Goal: Check status: Check status

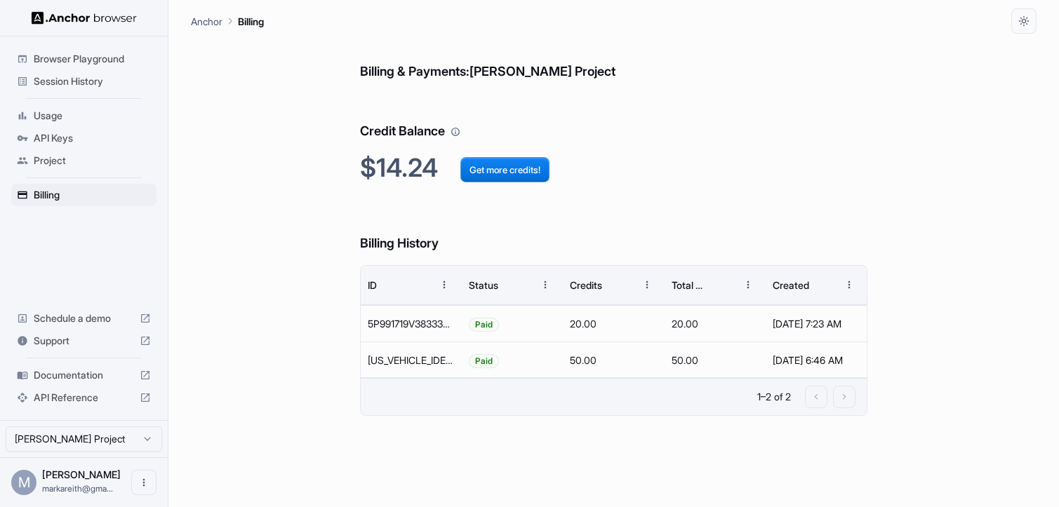
click at [96, 83] on span "Session History" at bounding box center [92, 81] width 117 height 14
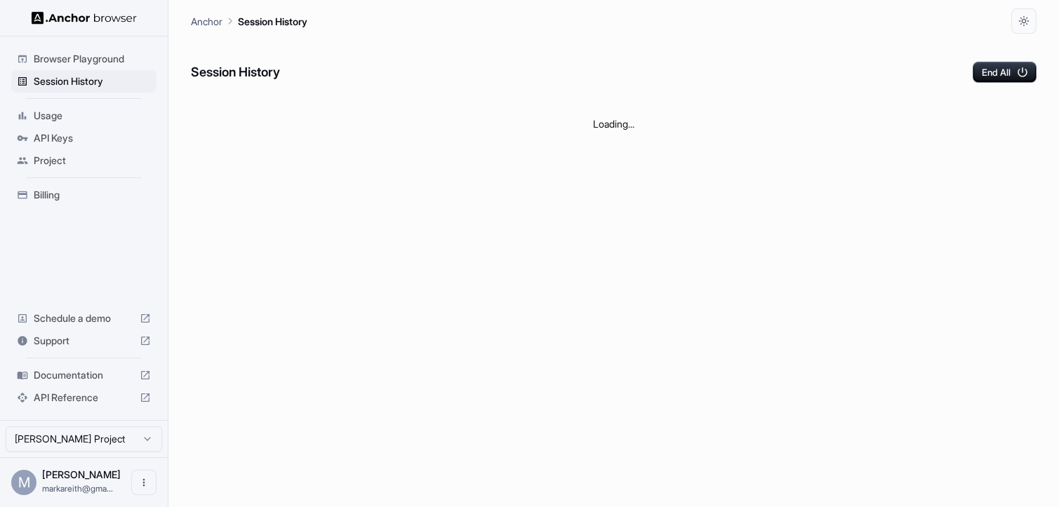
click at [46, 114] on span "Usage" at bounding box center [92, 116] width 117 height 14
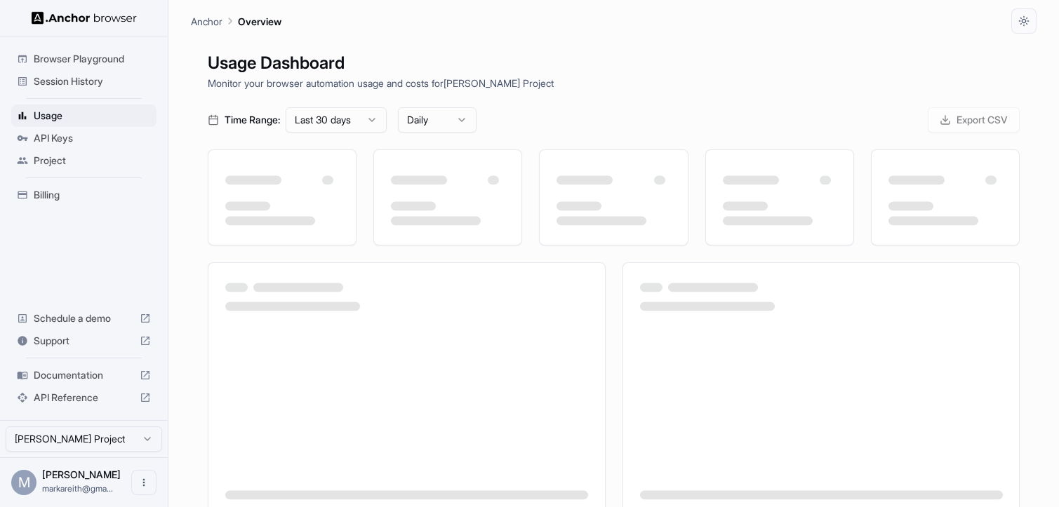
click at [82, 60] on span "Browser Playground" at bounding box center [92, 59] width 117 height 14
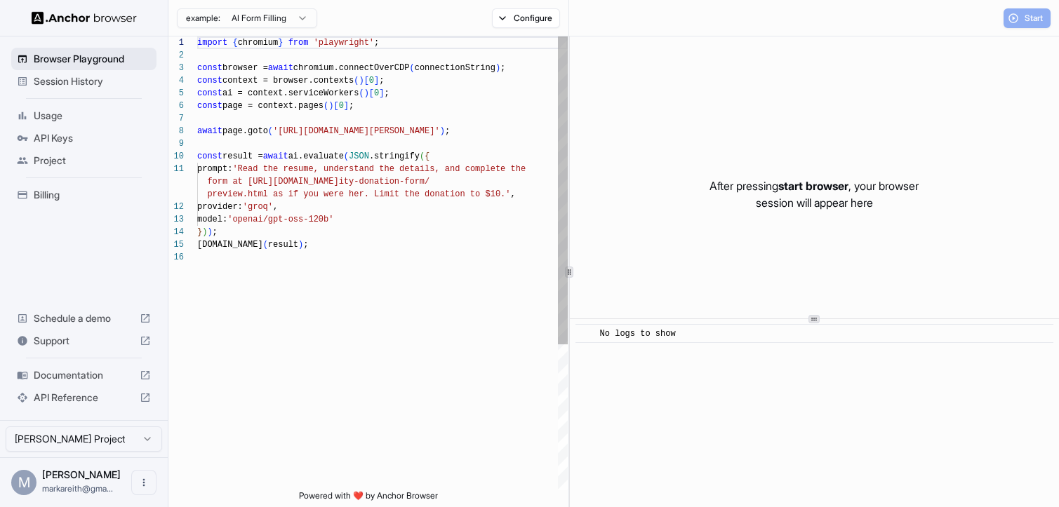
scroll to position [126, 0]
click at [51, 110] on span "Usage" at bounding box center [92, 116] width 117 height 14
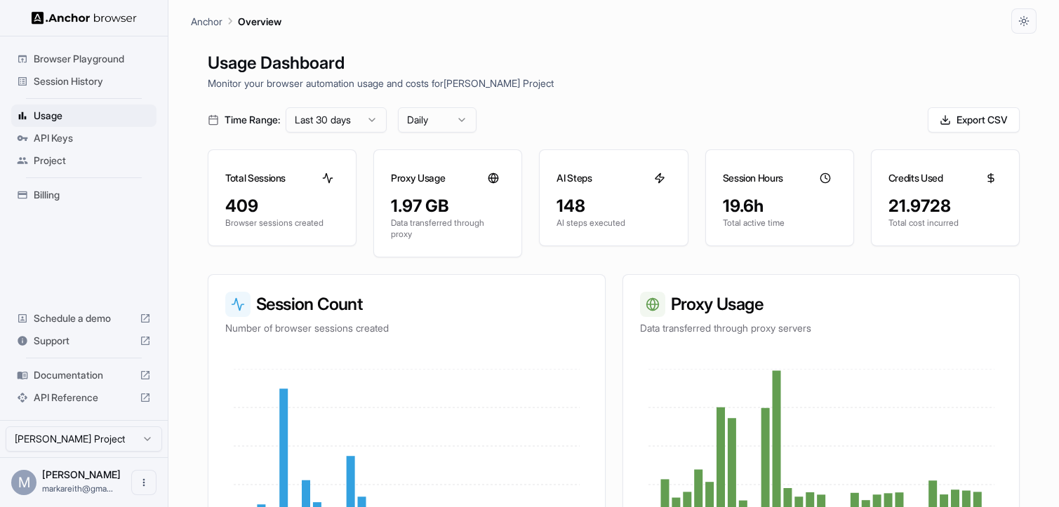
click at [98, 88] on span "Session History" at bounding box center [92, 81] width 117 height 14
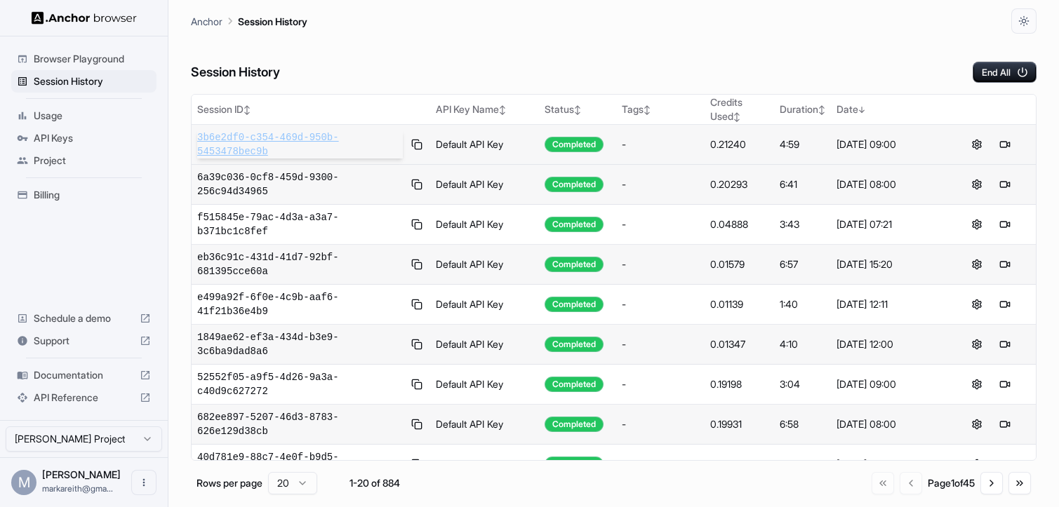
click at [301, 142] on span "3b6e2df0-c354-469d-950b-5453478bec9b" at bounding box center [300, 145] width 206 height 28
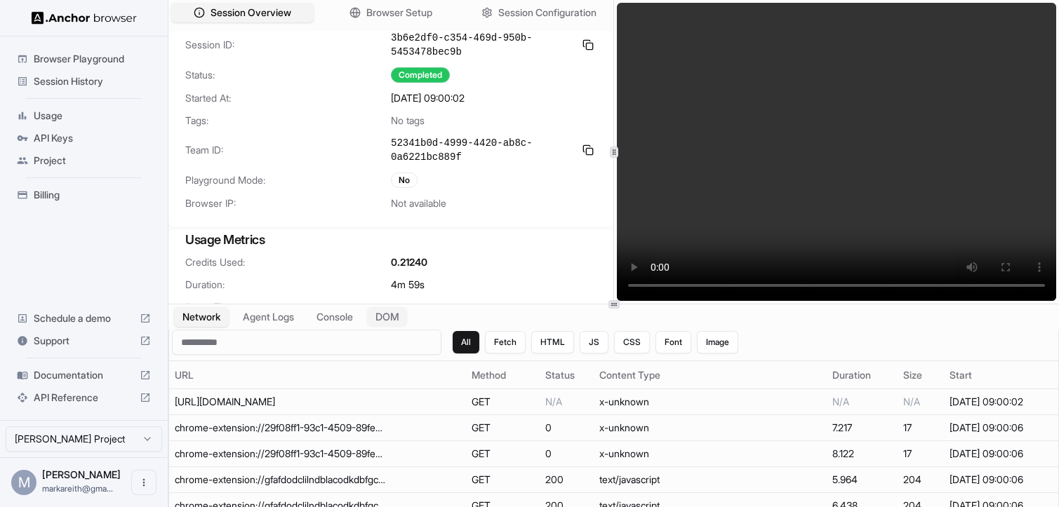
click at [396, 313] on button "DOM" at bounding box center [386, 317] width 41 height 20
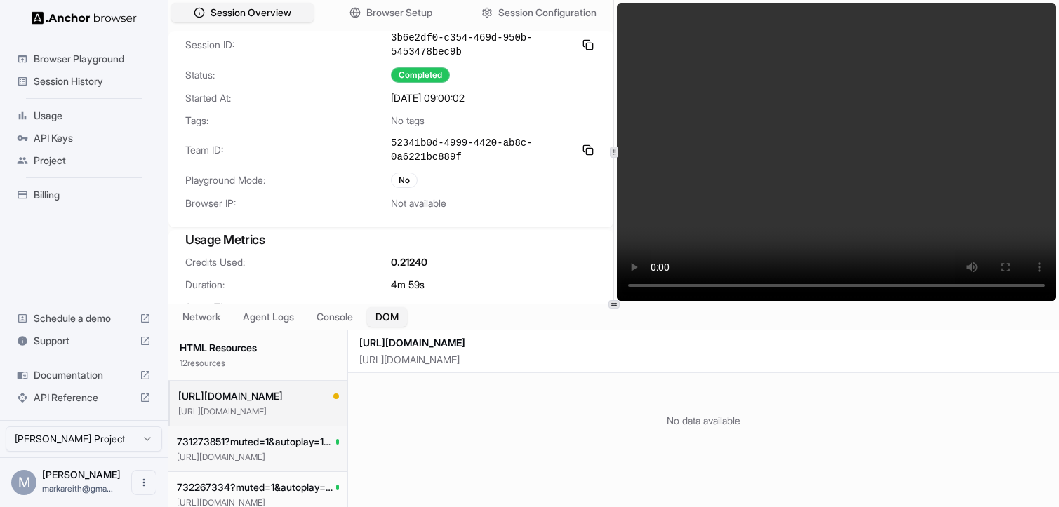
click at [231, 446] on span "731273851?muted=1&autoplay=1&controls=0&loop=1&app_id=122963" at bounding box center [256, 442] width 159 height 14
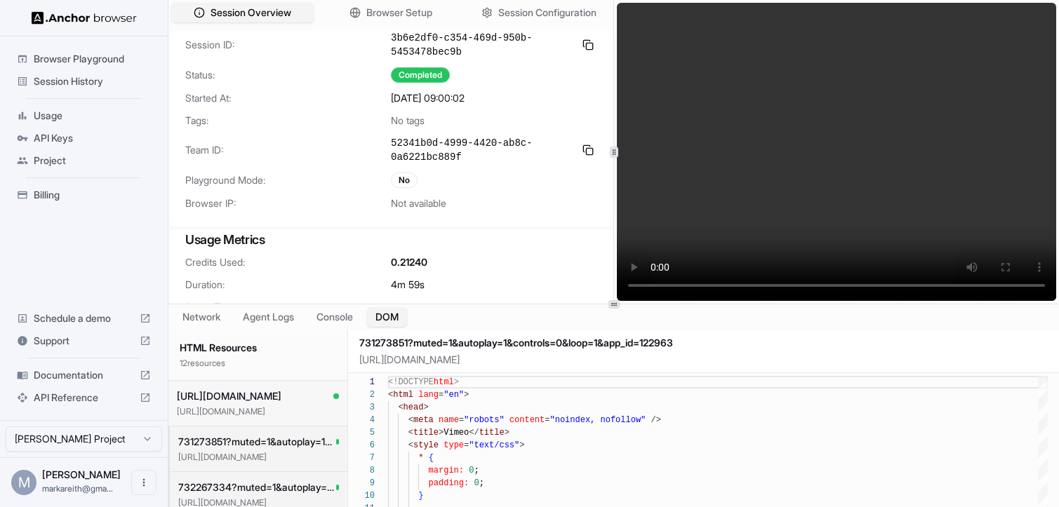
click at [250, 412] on p "[URL][DOMAIN_NAME]" at bounding box center [258, 411] width 162 height 11
type textarea "**********"
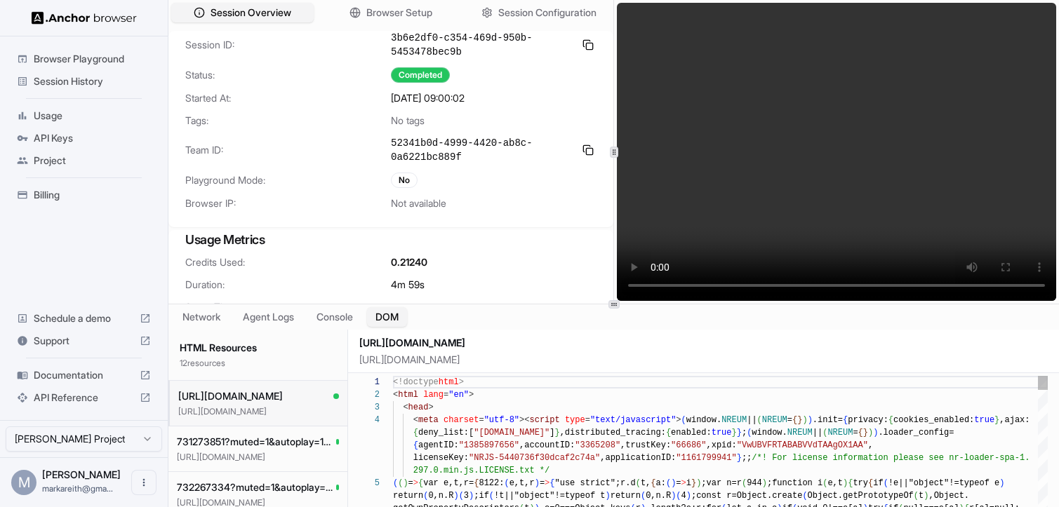
scroll to position [38, 0]
click at [278, 322] on button "Agent Logs" at bounding box center [269, 317] width 70 height 20
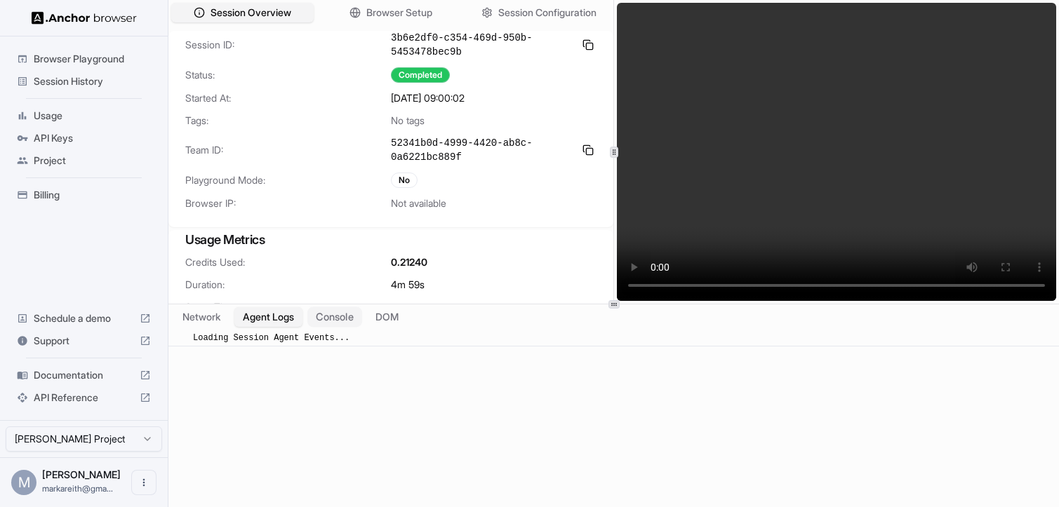
click at [325, 323] on button "Console" at bounding box center [334, 317] width 55 height 20
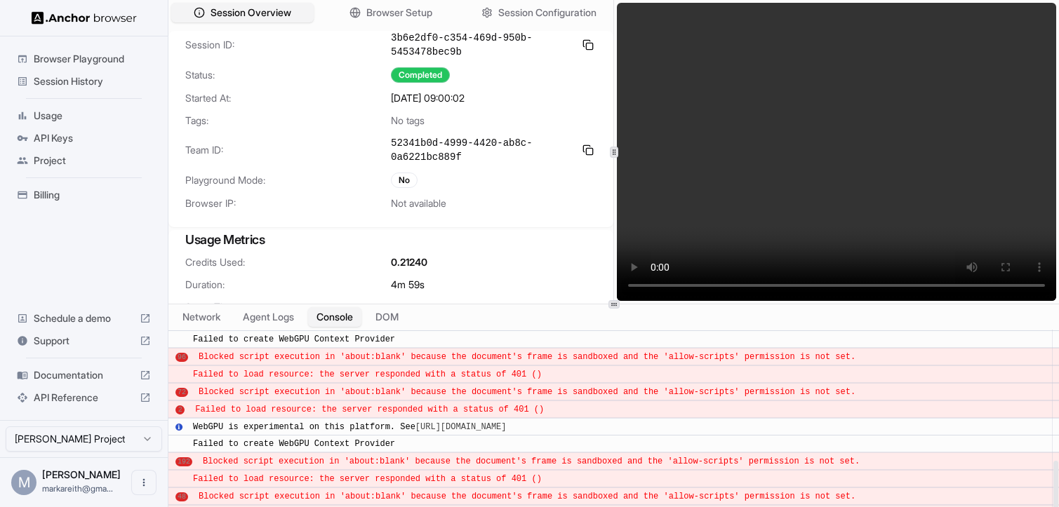
scroll to position [373, 0]
